Goal: Task Accomplishment & Management: Use online tool/utility

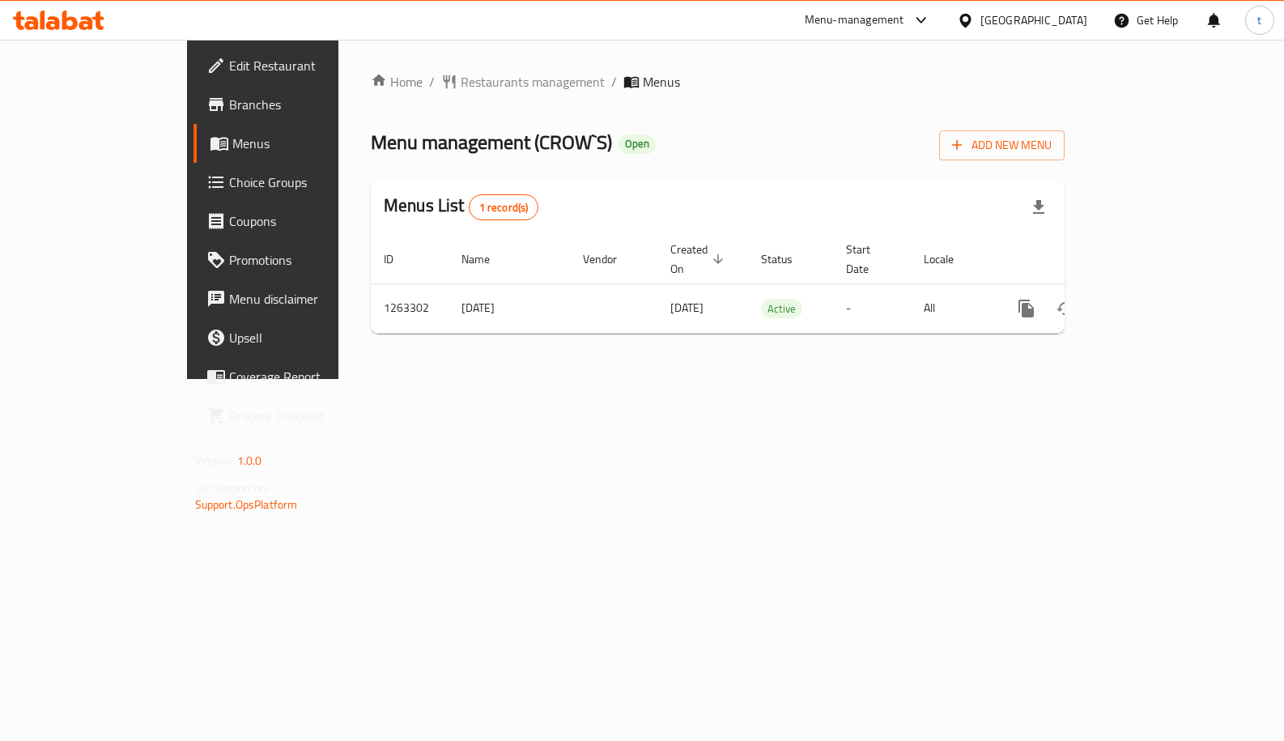
click at [229, 173] on span "Choice Groups" at bounding box center [309, 182] width 160 height 19
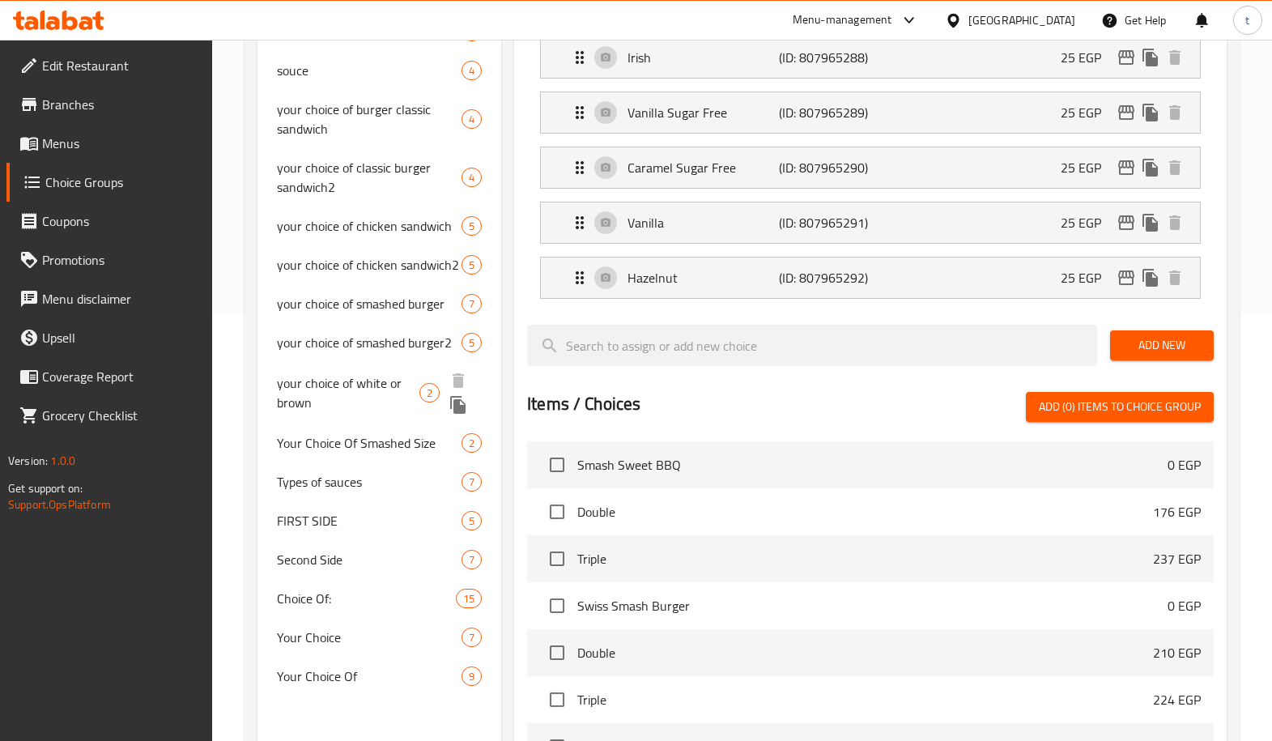
scroll to position [486, 0]
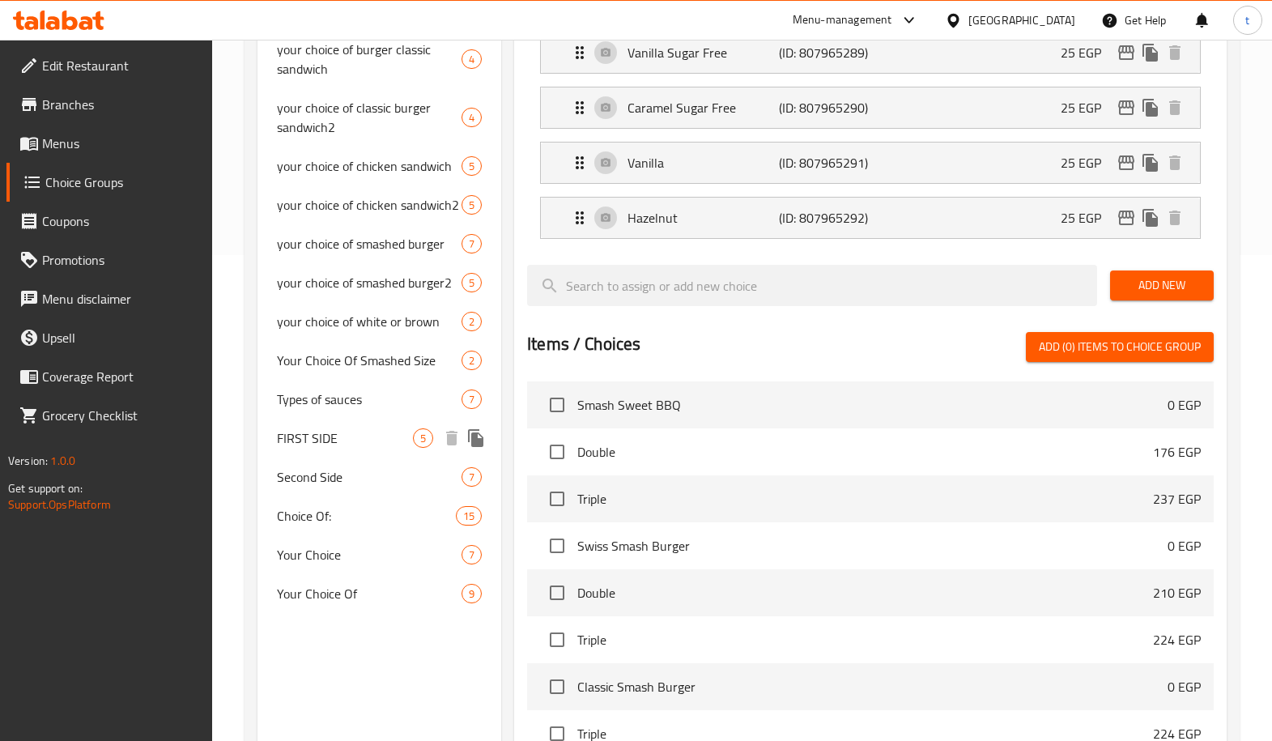
click at [327, 428] on span "FIRST SIDE" at bounding box center [345, 437] width 136 height 19
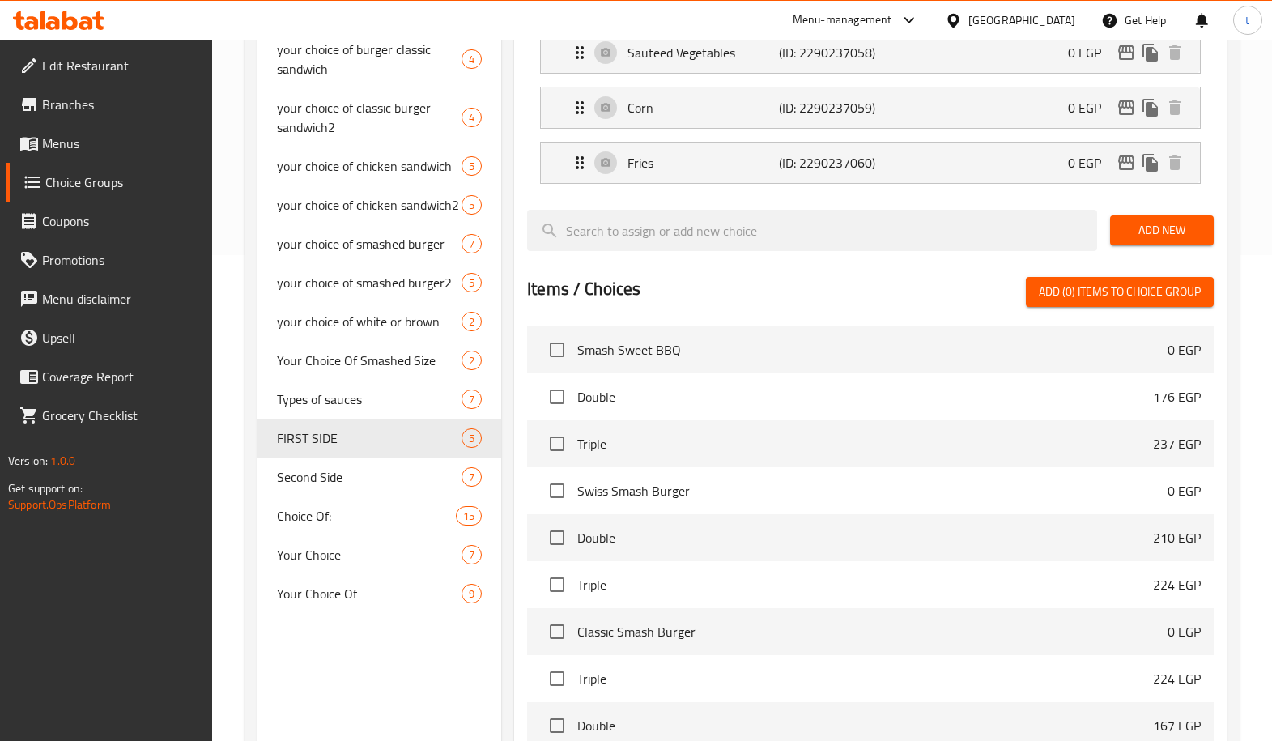
type input "FIRST SIDE"
type input "الجانب الأول"
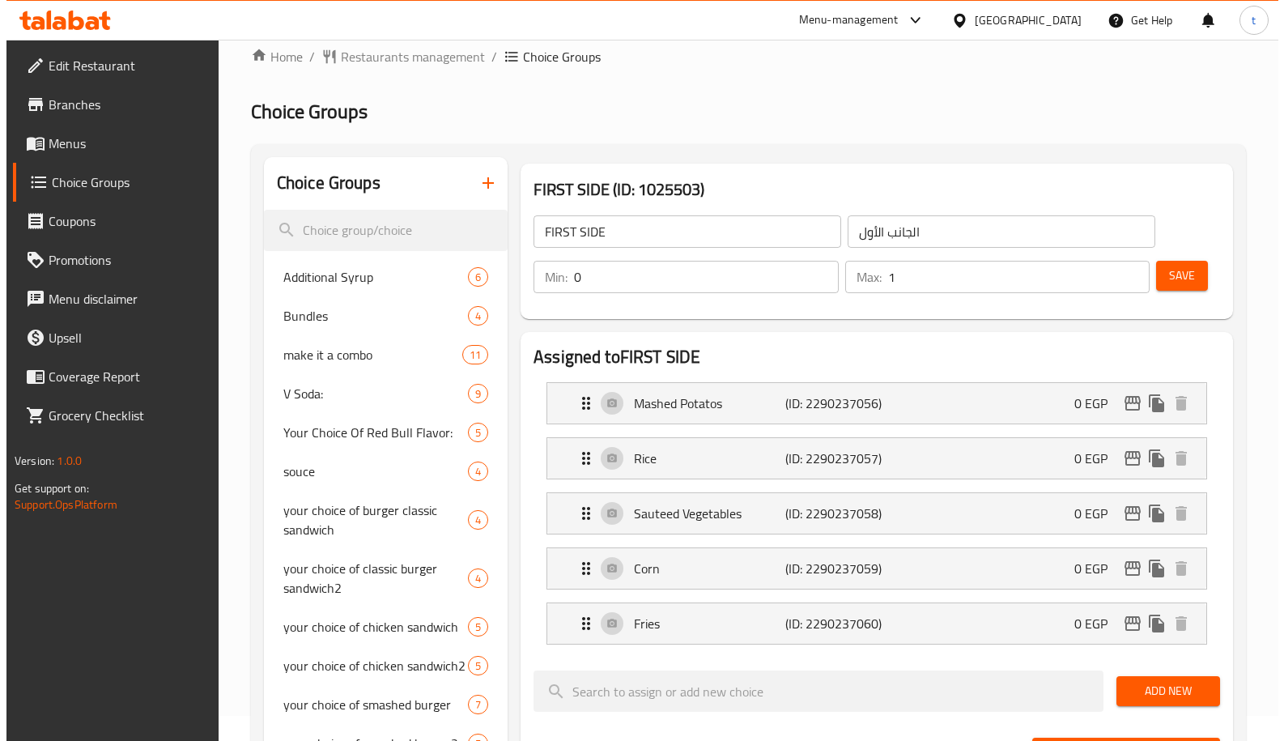
scroll to position [0, 0]
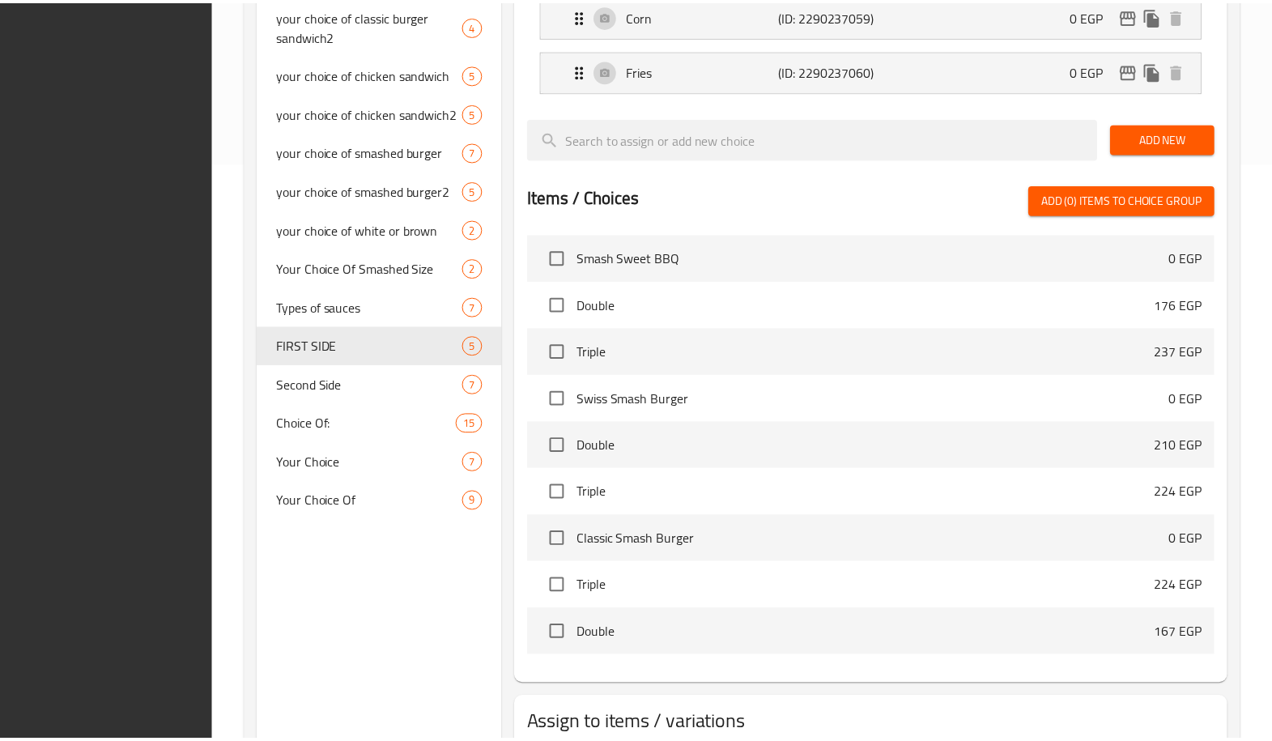
scroll to position [688, 0]
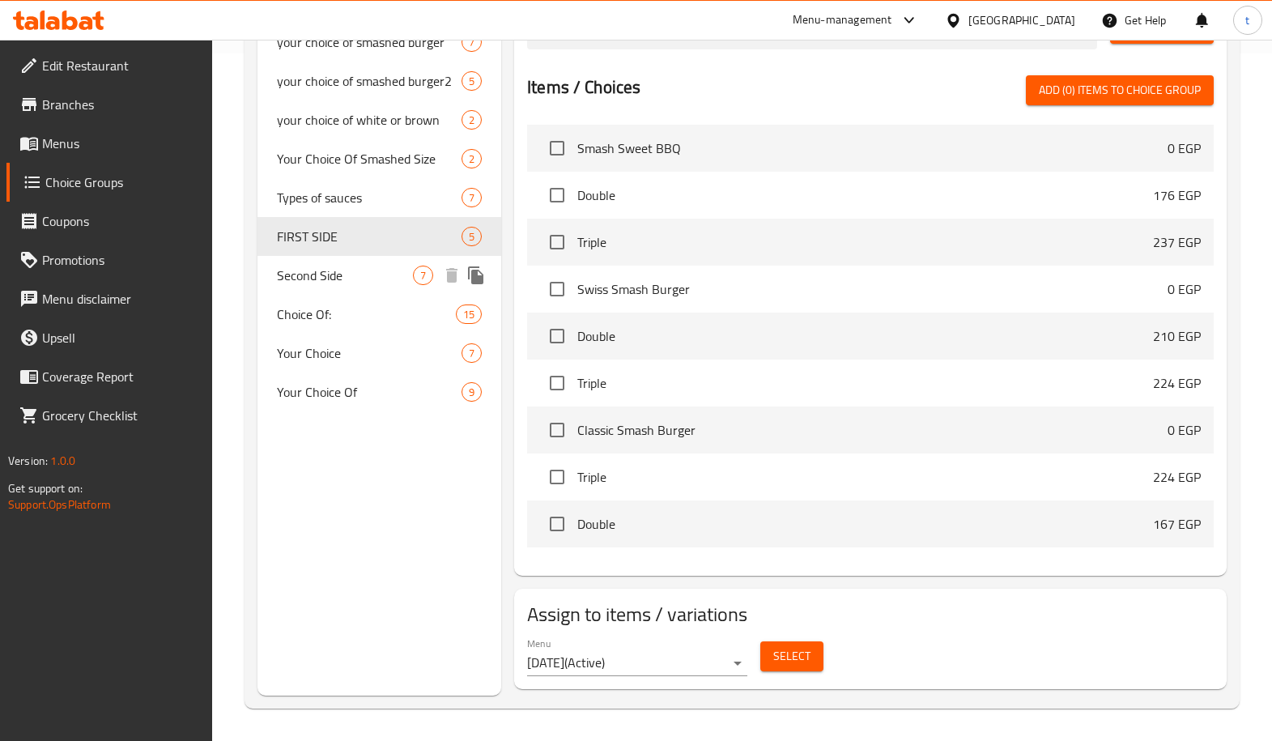
drag, startPoint x: 348, startPoint y: 281, endPoint x: 564, endPoint y: 614, distance: 396.9
click at [348, 281] on span "Second Side" at bounding box center [345, 275] width 136 height 19
type input "Second Side"
type input "الاختيار الثاني"
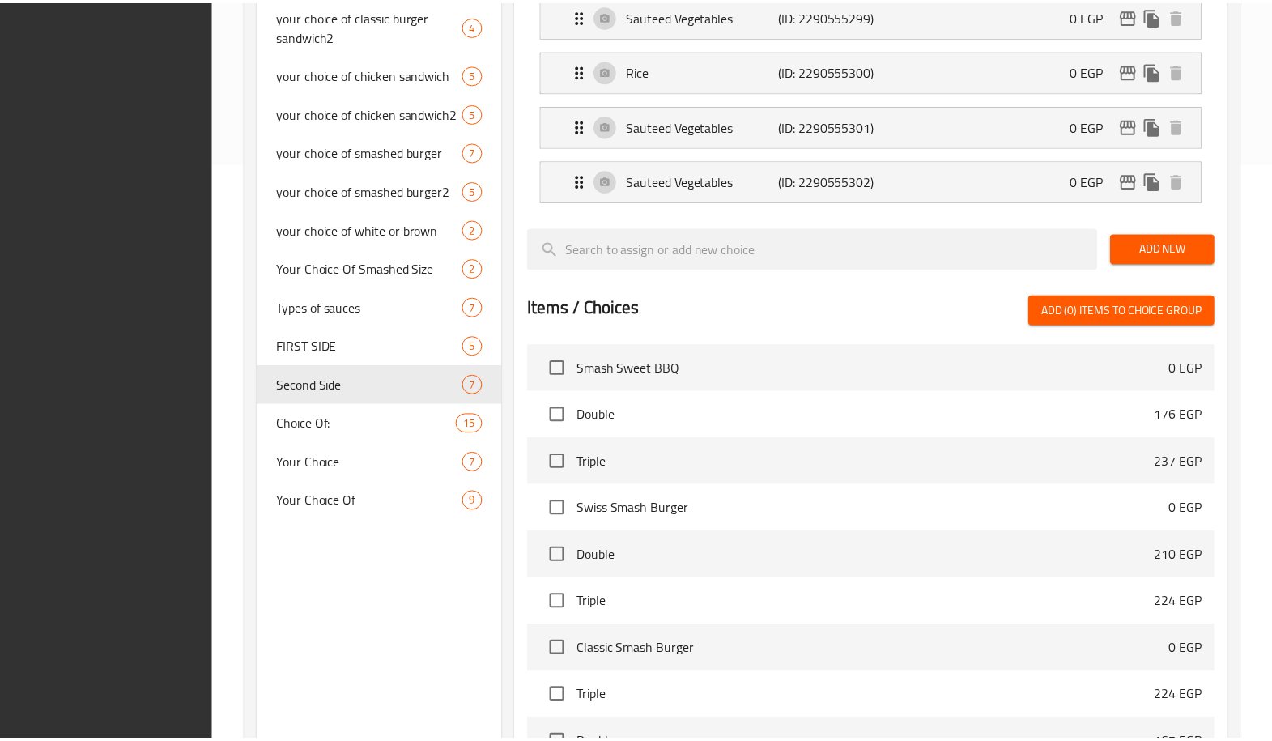
scroll to position [798, 0]
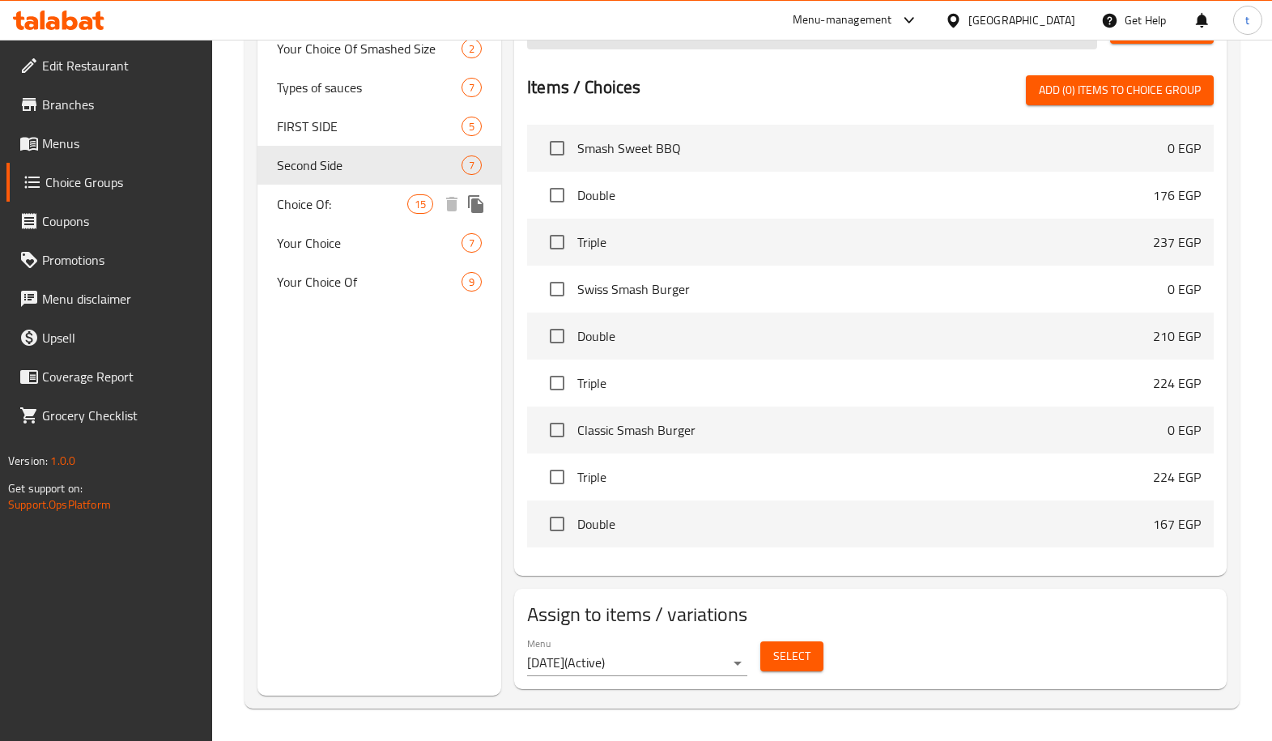
drag, startPoint x: 294, startPoint y: 198, endPoint x: 634, endPoint y: 472, distance: 437.1
click at [294, 198] on span "Choice Of:" at bounding box center [342, 203] width 130 height 19
type input "Choice Of:"
type input "إختيار من:"
type input "15"
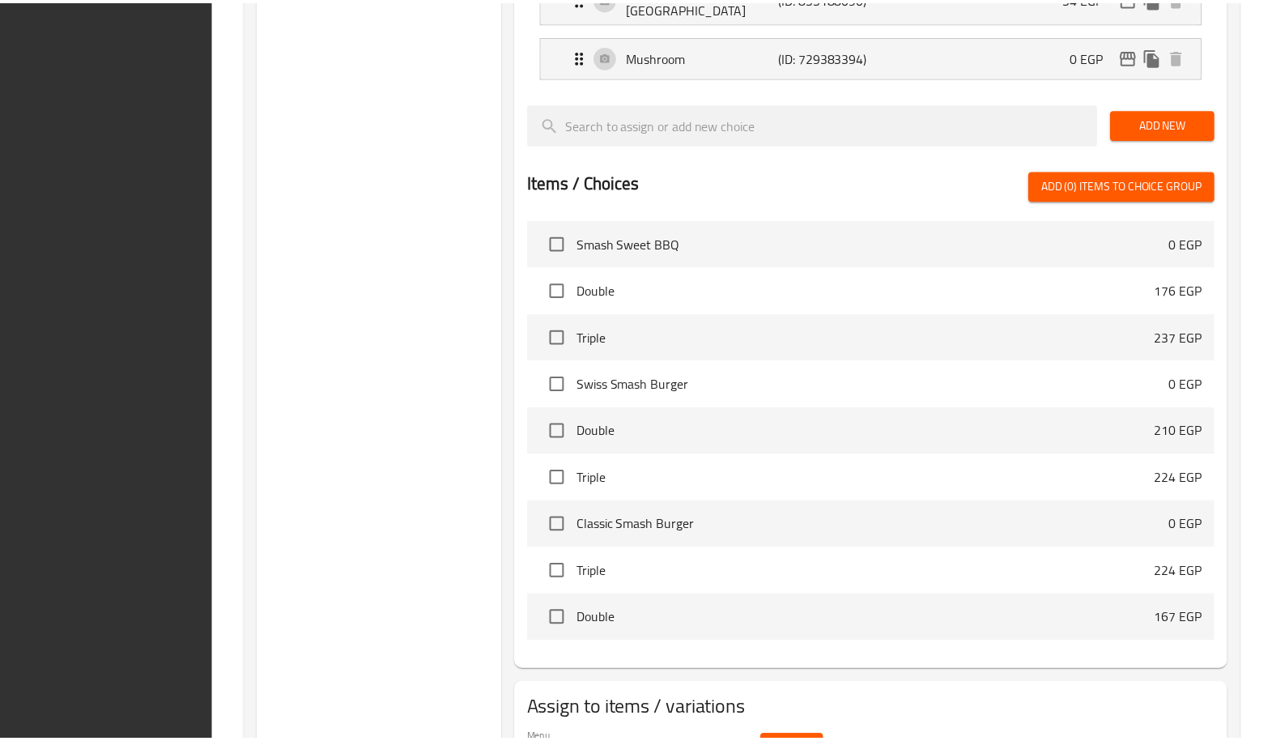
scroll to position [1245, 0]
